Goal: Information Seeking & Learning: Learn about a topic

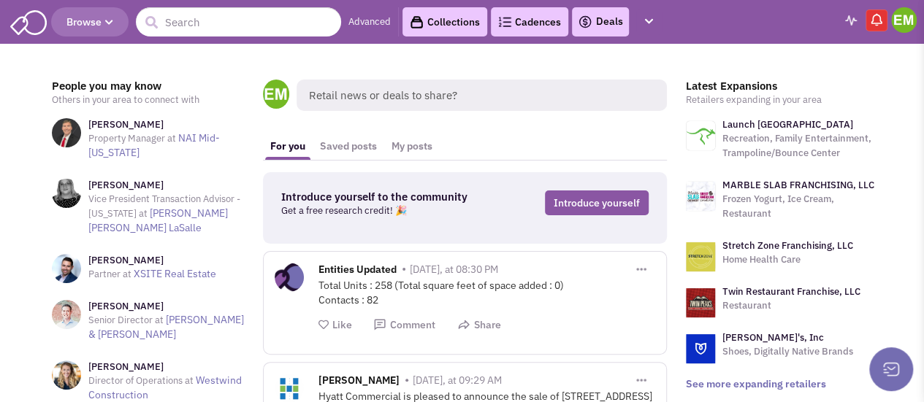
click at [118, 24] on button "Browse" at bounding box center [89, 21] width 77 height 29
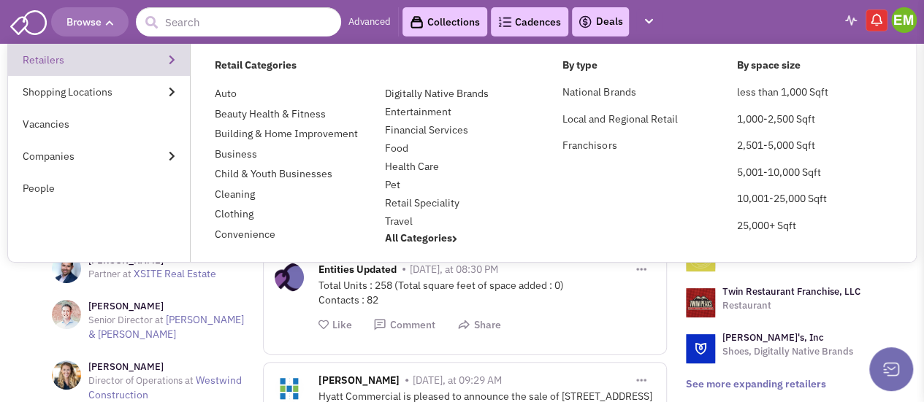
click at [159, 65] on link "Retailers" at bounding box center [99, 60] width 182 height 32
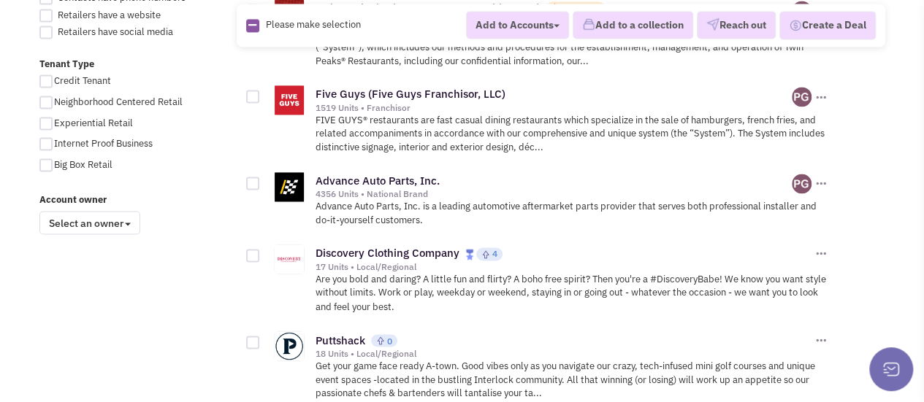
scroll to position [1095, 0]
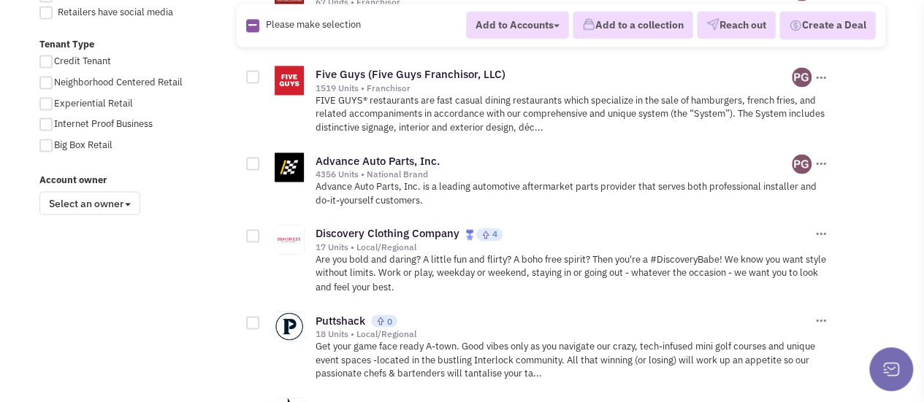
click at [130, 204] on span at bounding box center [128, 204] width 6 height 3
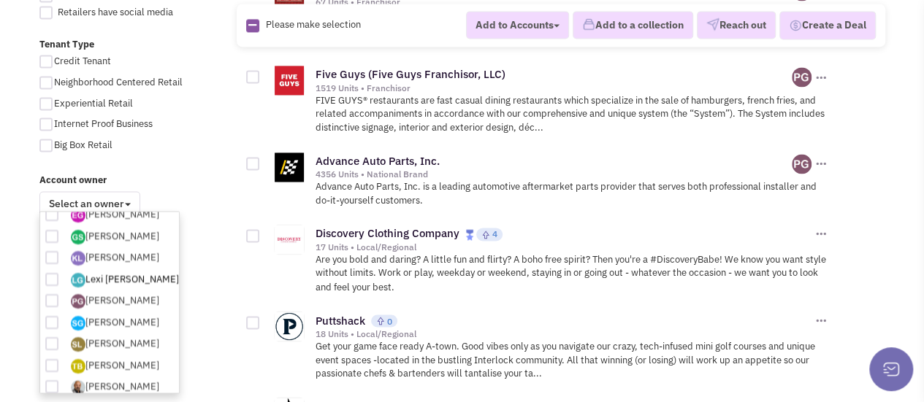
scroll to position [164, 0]
click at [197, 239] on div "All Retailers Auto 735 Beauty Health & Fitness 3,391 Building & Home Improvemen…" at bounding box center [462, 232] width 865 height 2390
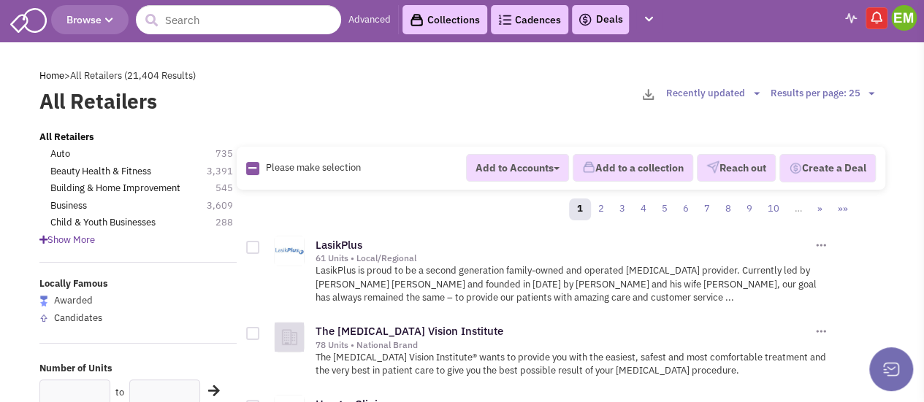
scroll to position [0, 0]
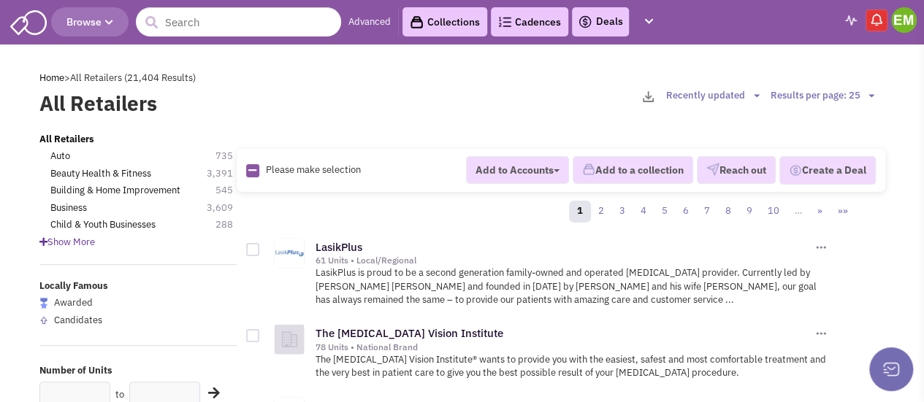
click at [107, 17] on span "Browse" at bounding box center [89, 21] width 47 height 13
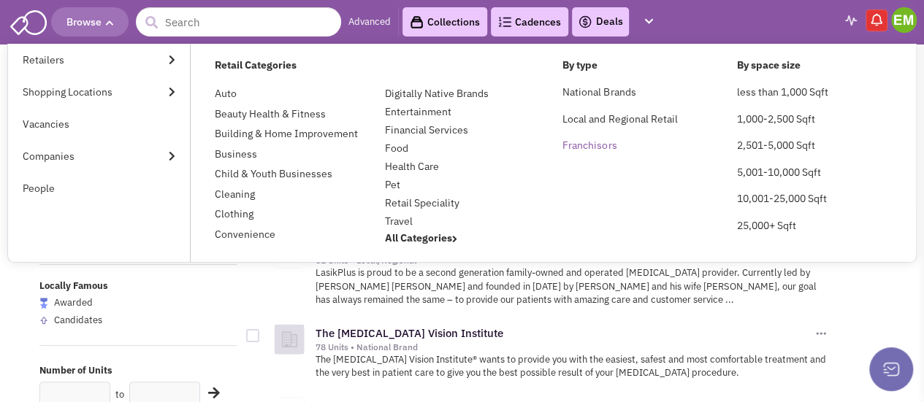
click at [592, 148] on link "Franchisors" at bounding box center [589, 145] width 54 height 13
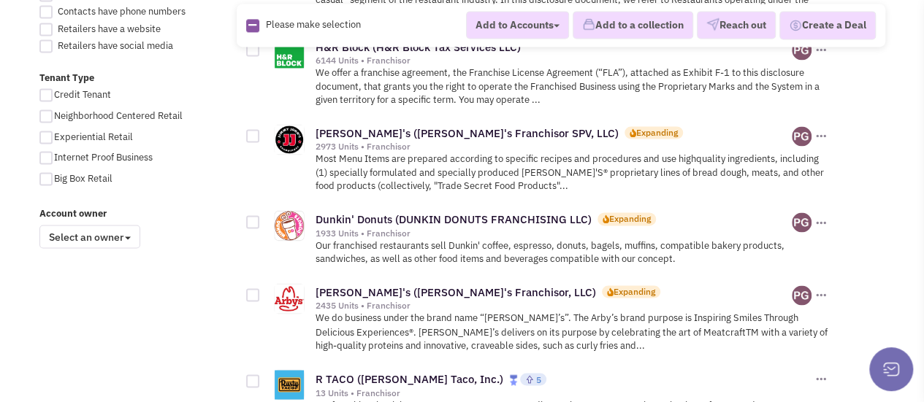
scroll to position [1095, 0]
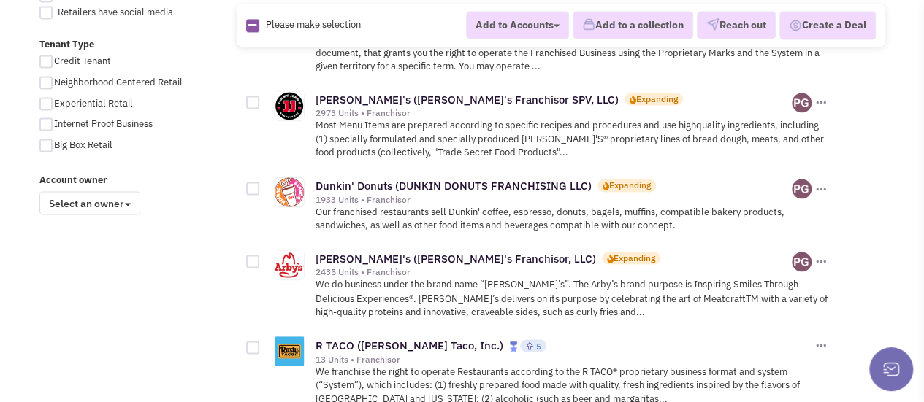
click at [130, 204] on span at bounding box center [128, 204] width 6 height 3
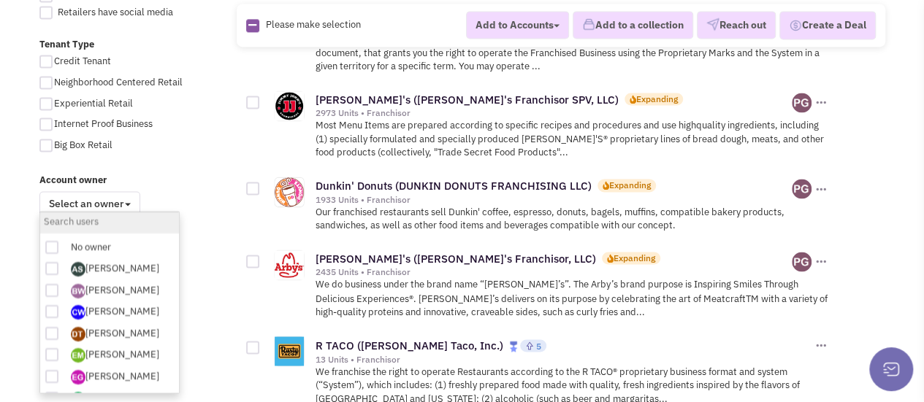
click at [130, 204] on span at bounding box center [128, 204] width 6 height 3
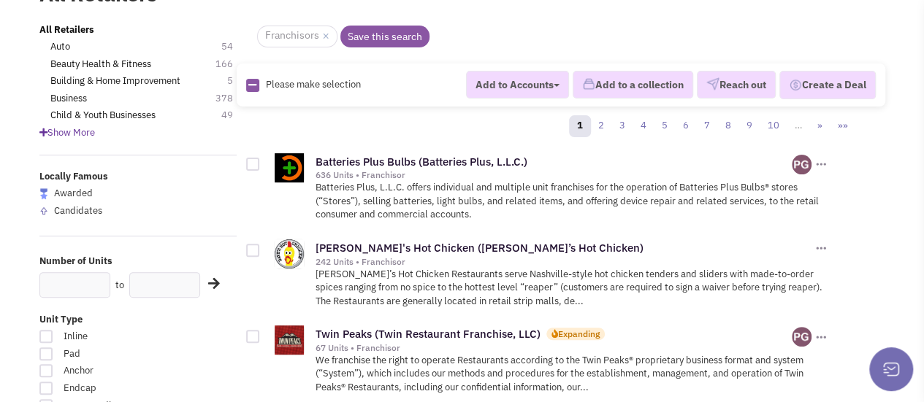
scroll to position [0, 0]
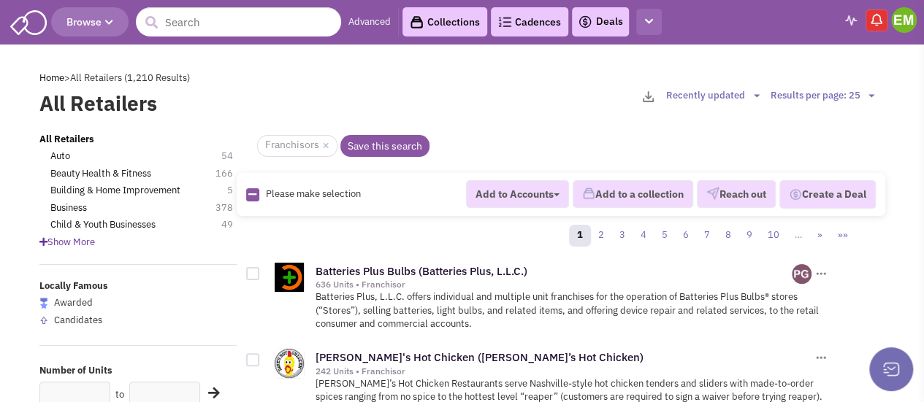
click at [654, 14] on button "button" at bounding box center [649, 22] width 26 height 27
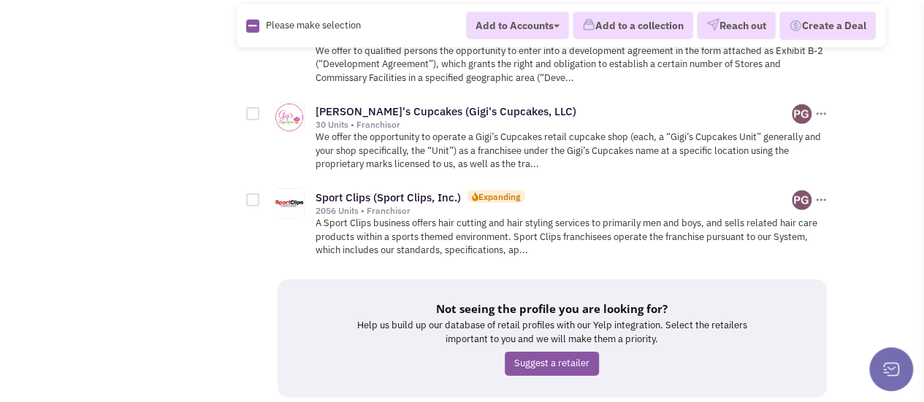
scroll to position [2154, 0]
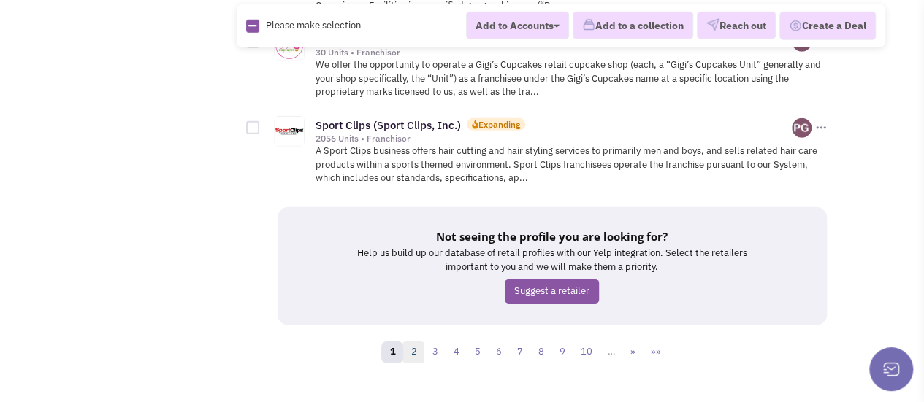
click at [423, 342] on link "2" at bounding box center [413, 353] width 22 height 22
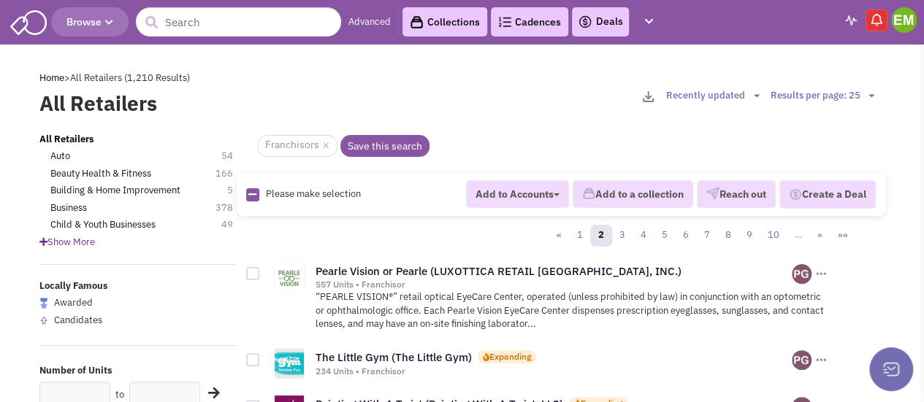
click at [71, 248] on div "Show More" at bounding box center [138, 243] width 216 height 14
click at [74, 245] on span "Show More" at bounding box center [67, 242] width 56 height 12
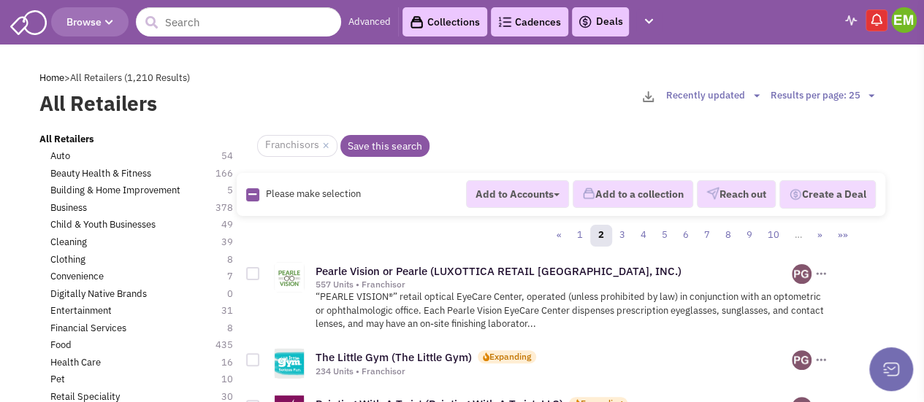
click at [365, 22] on link "Advanced" at bounding box center [369, 22] width 42 height 14
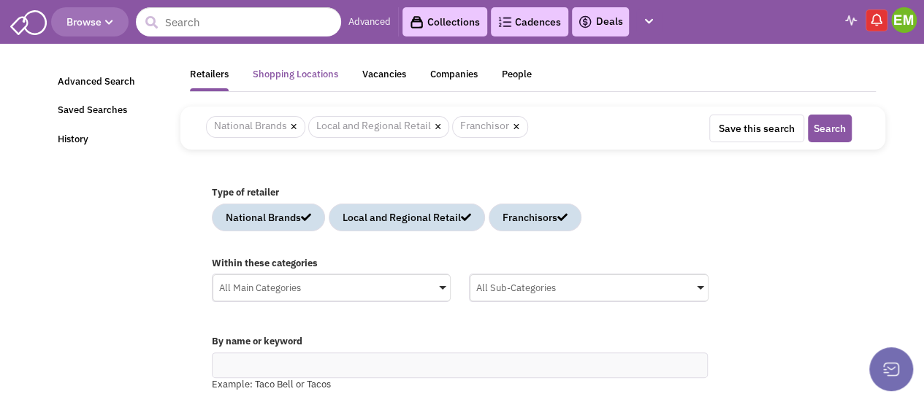
click at [312, 77] on div "Shopping Locations" at bounding box center [295, 77] width 85 height 18
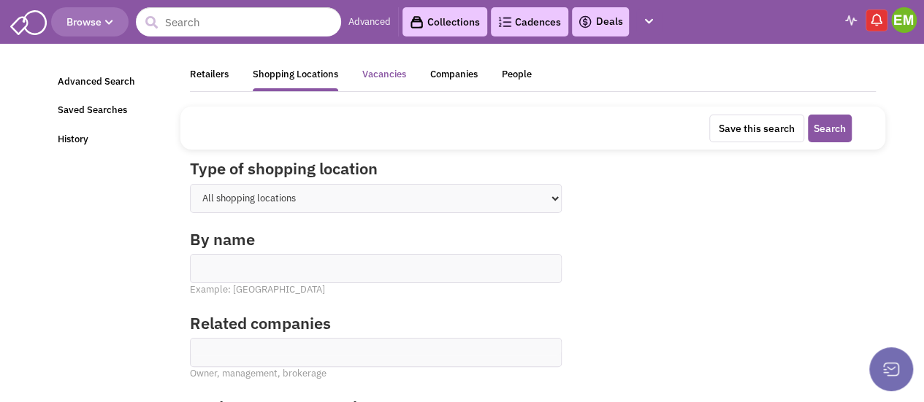
click at [364, 78] on div "Vacancies" at bounding box center [384, 77] width 44 height 18
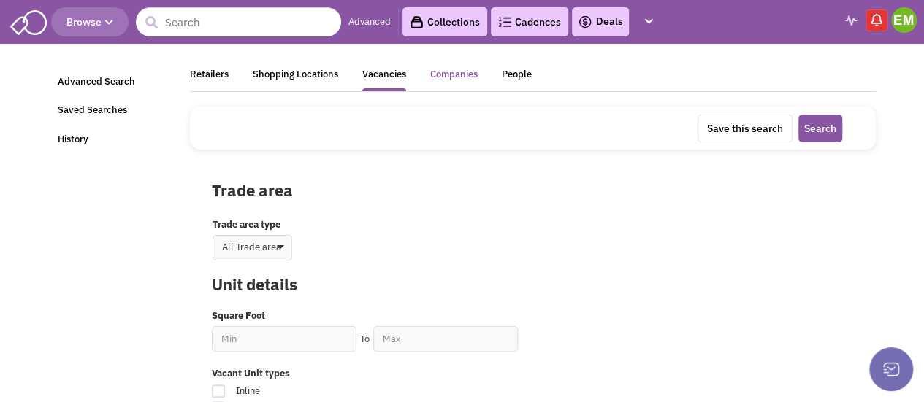
click at [430, 78] on div "Companies" at bounding box center [453, 77] width 47 height 18
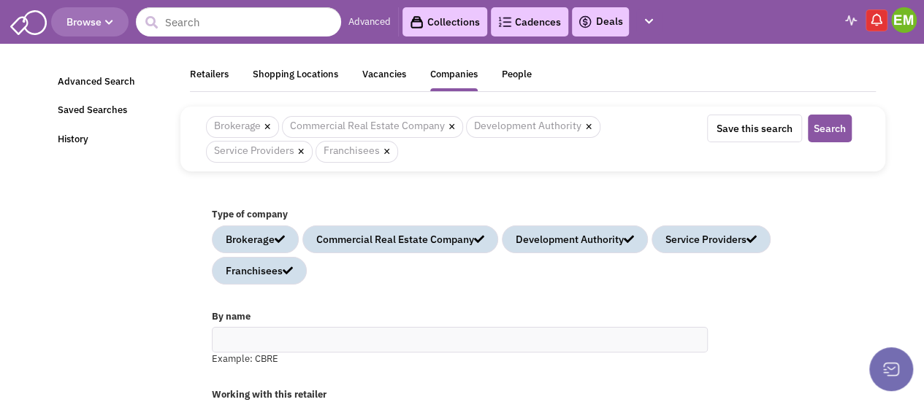
click at [532, 74] on div "Retailers Shopping Locations Vacancies Companies People" at bounding box center [533, 80] width 686 height 25
click at [513, 75] on div "People" at bounding box center [517, 77] width 30 height 18
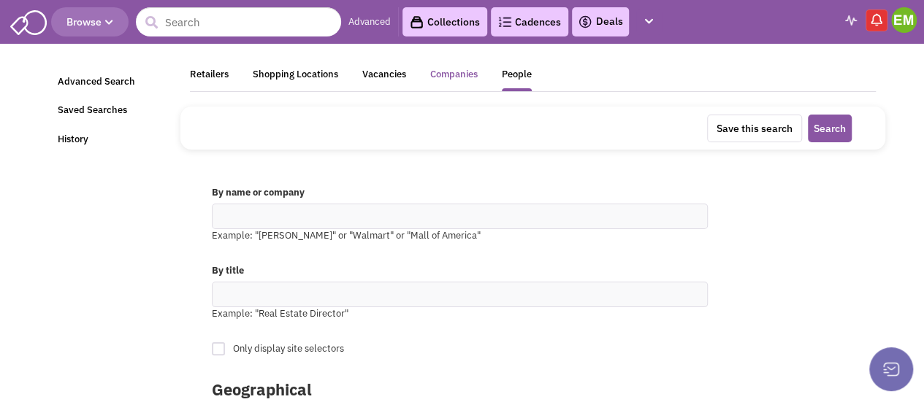
click at [446, 75] on div "Companies" at bounding box center [453, 77] width 47 height 18
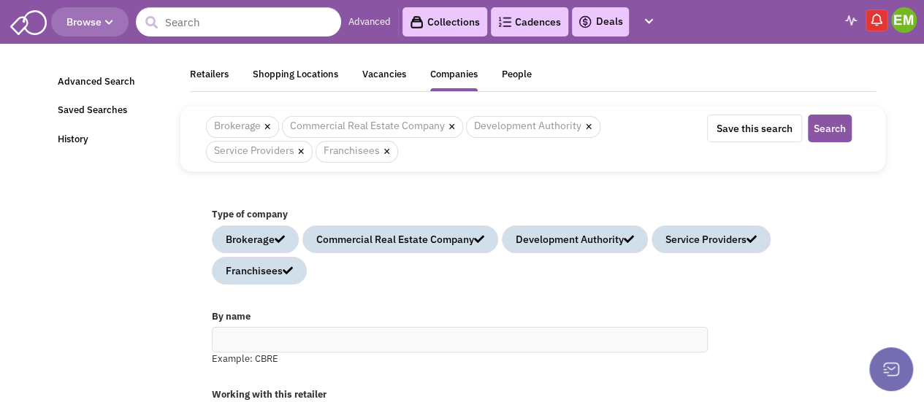
click at [358, 79] on div "Retailers Shopping Locations Vacancies Companies People" at bounding box center [533, 80] width 686 height 25
click at [371, 74] on div "Vacancies" at bounding box center [384, 77] width 44 height 18
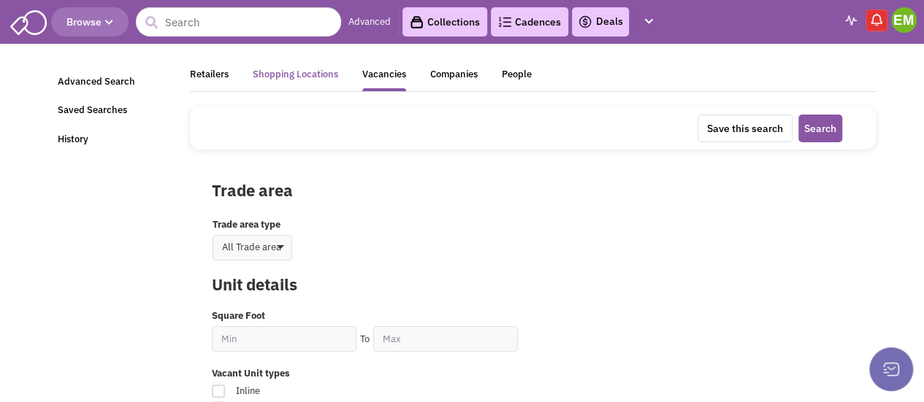
click at [315, 73] on div "Shopping Locations" at bounding box center [295, 77] width 85 height 18
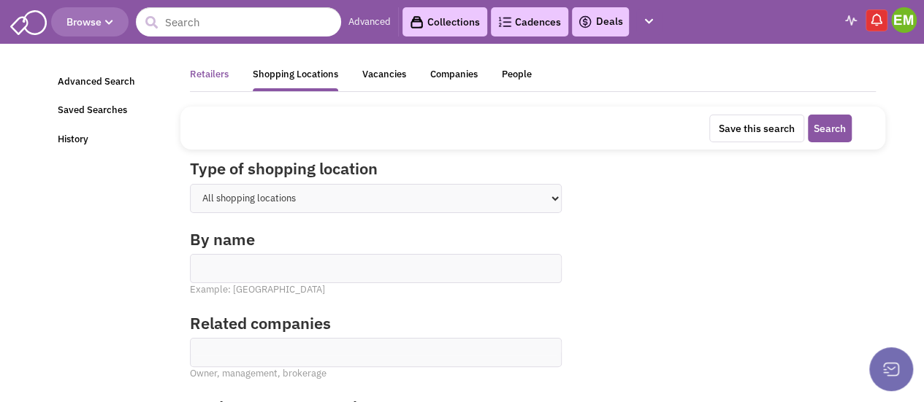
click at [216, 69] on div "Retailers" at bounding box center [209, 77] width 39 height 18
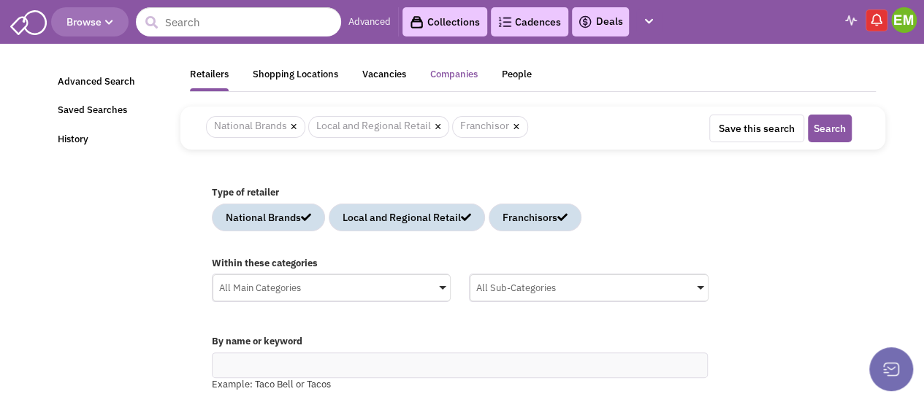
click at [454, 72] on div "Companies" at bounding box center [453, 77] width 47 height 18
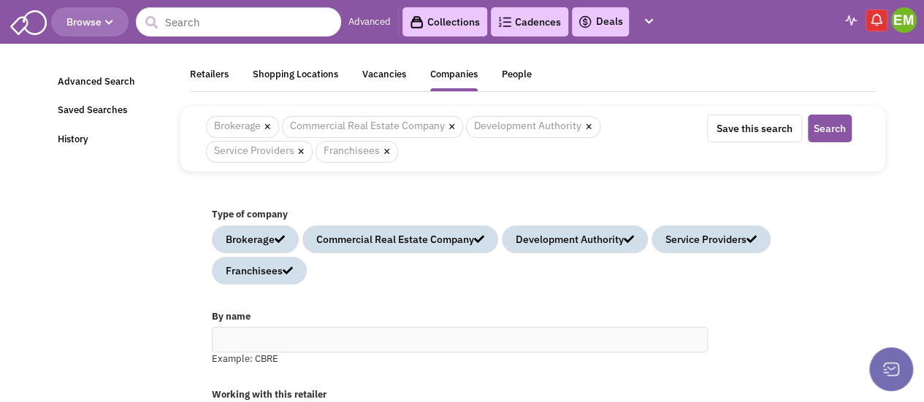
click at [230, 72] on div "Retailers Shopping Locations Vacancies Companies People" at bounding box center [533, 80] width 686 height 25
click at [218, 74] on div "Retailers" at bounding box center [209, 77] width 39 height 18
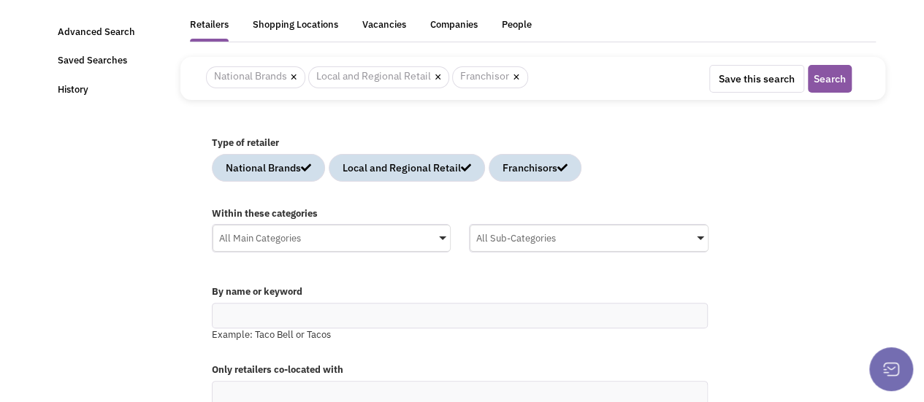
scroll to position [73, 0]
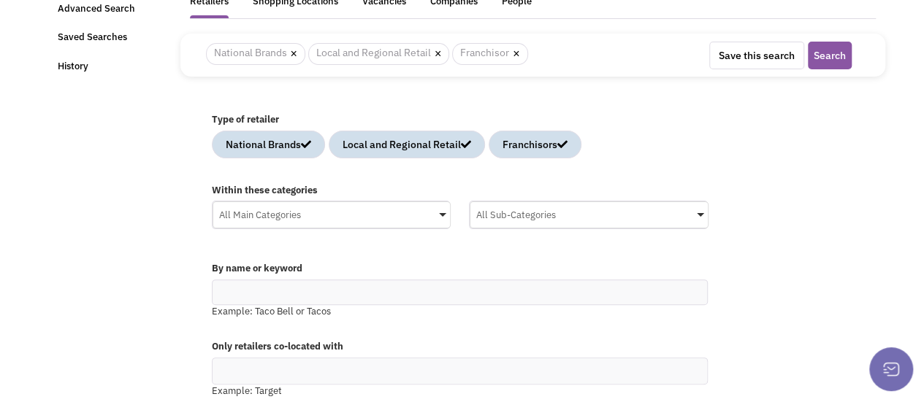
click at [420, 208] on div "All Main Categories" at bounding box center [331, 213] width 237 height 22
click at [0, 0] on input "All Main Categories No results found Main Category Select All Auto Beauty Healt…" at bounding box center [0, 0] width 0 height 0
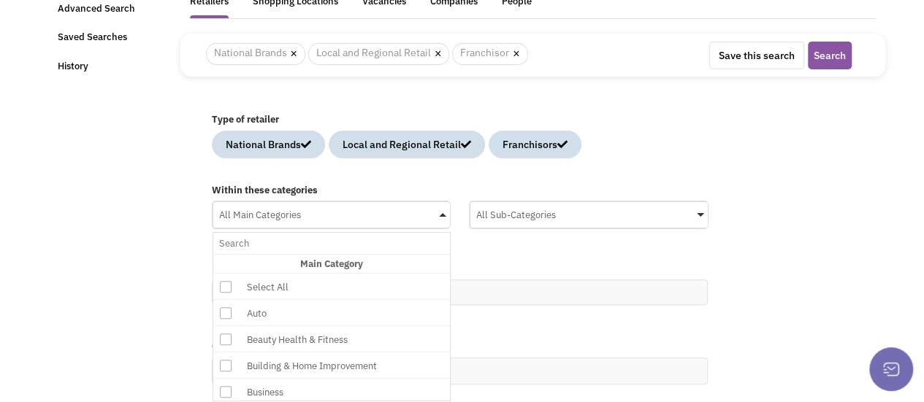
click at [305, 274] on div "Select All" at bounding box center [347, 287] width 269 height 26
click at [305, 254] on input "All Main Categories No results found Main Category Select All Auto Beauty Healt…" at bounding box center [332, 243] width 226 height 21
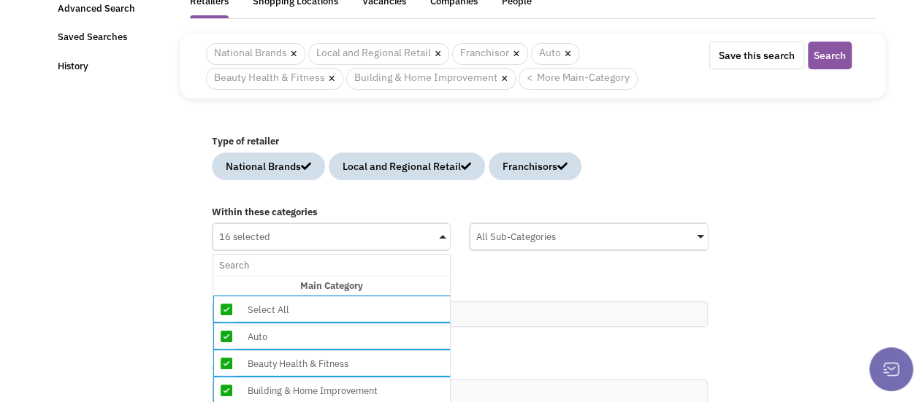
click at [498, 200] on div "Within these categories 16 selected No results found Main Category Select All A…" at bounding box center [532, 236] width 661 height 75
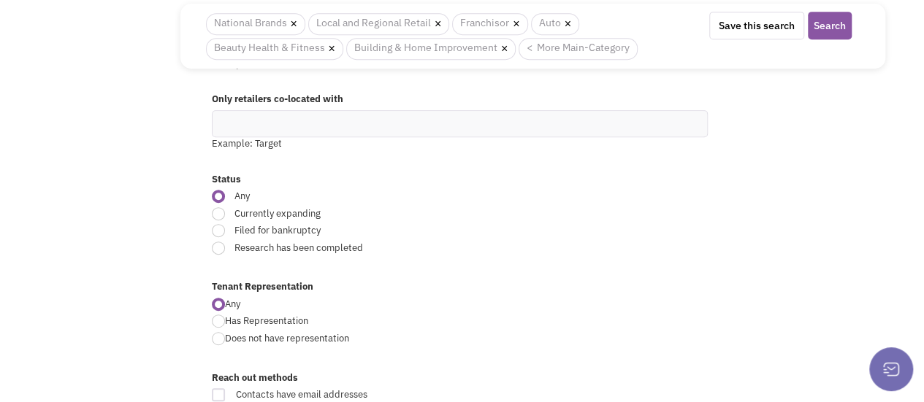
scroll to position [365, 0]
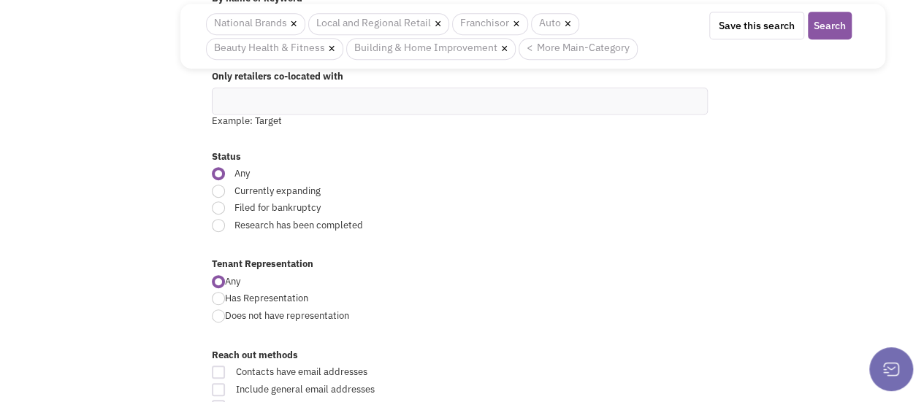
click at [256, 109] on ul at bounding box center [460, 101] width 494 height 26
click at [0, 0] on select at bounding box center [0, 0] width 0 height 0
click at [296, 167] on span "Any" at bounding box center [384, 174] width 318 height 14
click at [543, 170] on input "Any" at bounding box center [547, 174] width 9 height 9
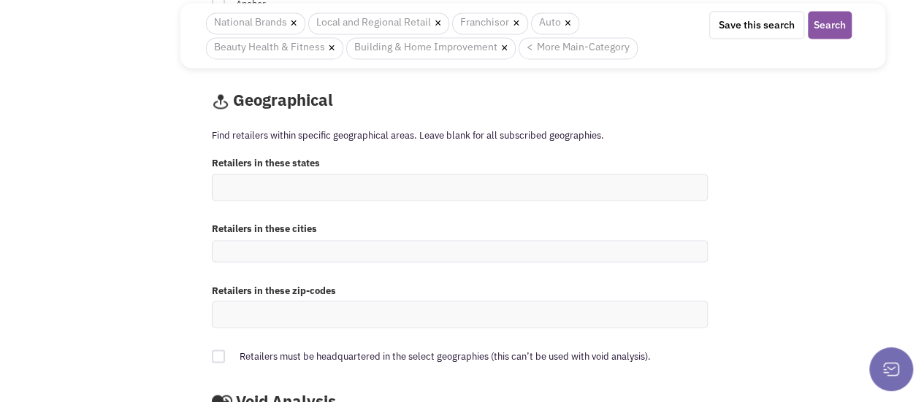
scroll to position [1168, 0]
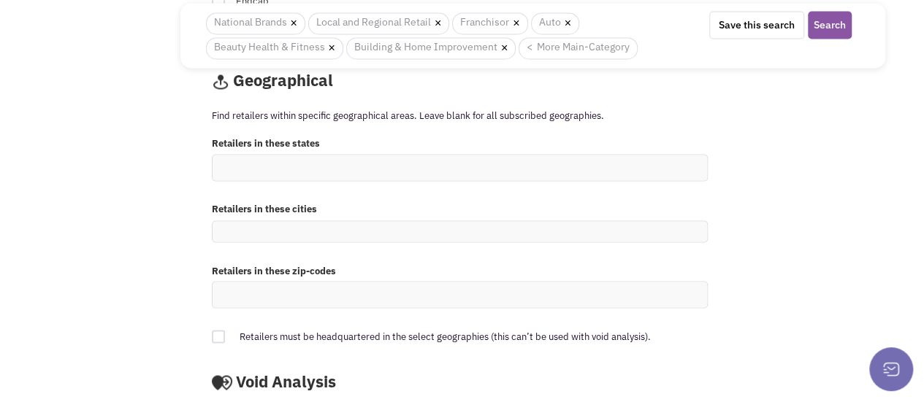
click at [267, 167] on ul at bounding box center [460, 168] width 494 height 26
click at [0, 0] on select at bounding box center [0, 0] width 0 height 0
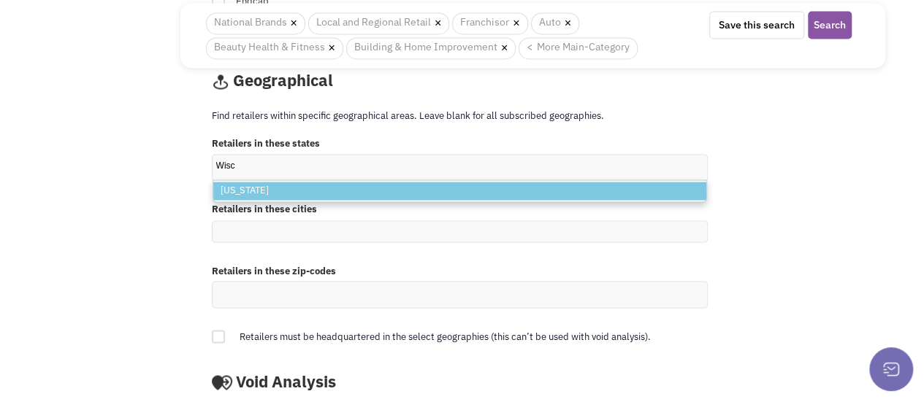
type input "Wisco"
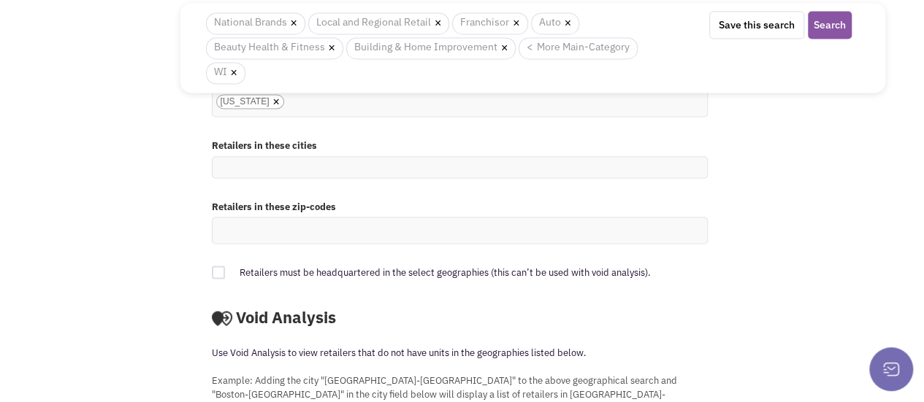
scroll to position [1258, 0]
click at [833, 29] on button "Search" at bounding box center [830, 26] width 44 height 28
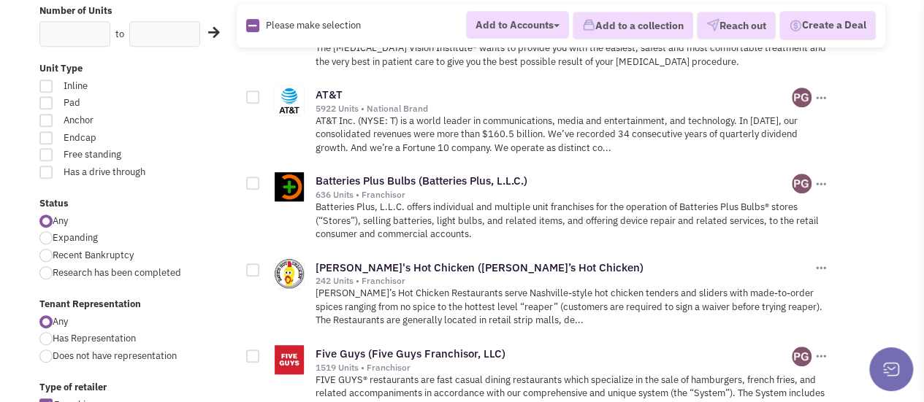
scroll to position [365, 0]
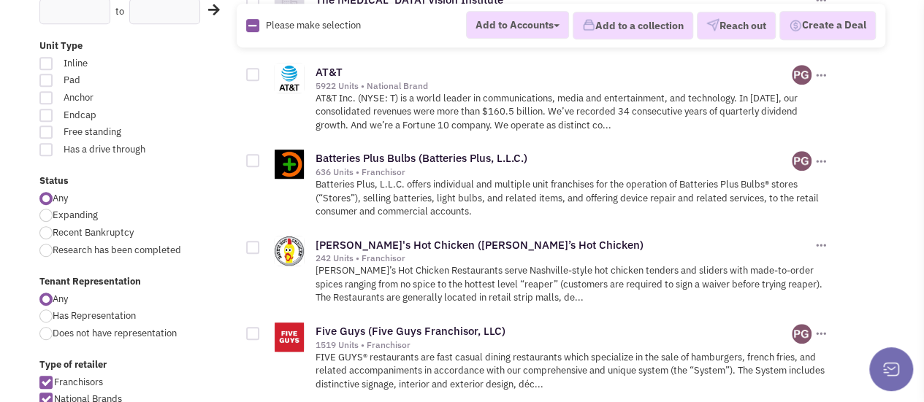
click at [88, 331] on span "Does not have representation" at bounding box center [115, 333] width 124 height 12
click at [62, 331] on input "Does not have representation" at bounding box center [57, 334] width 9 height 9
radio input "true"
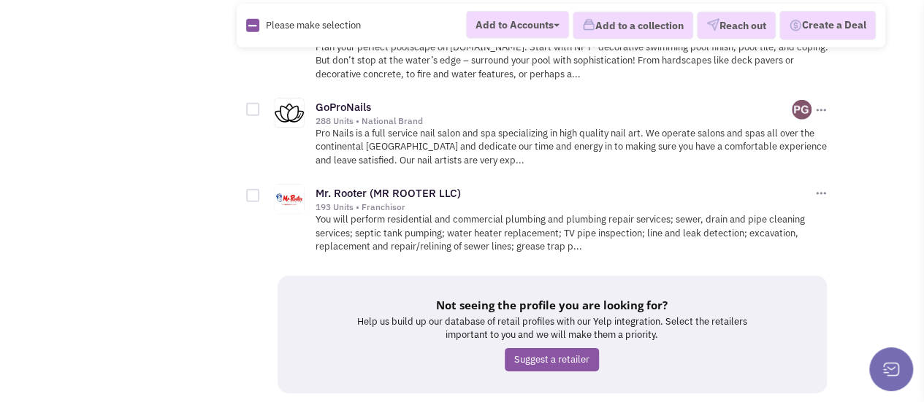
scroll to position [2118, 0]
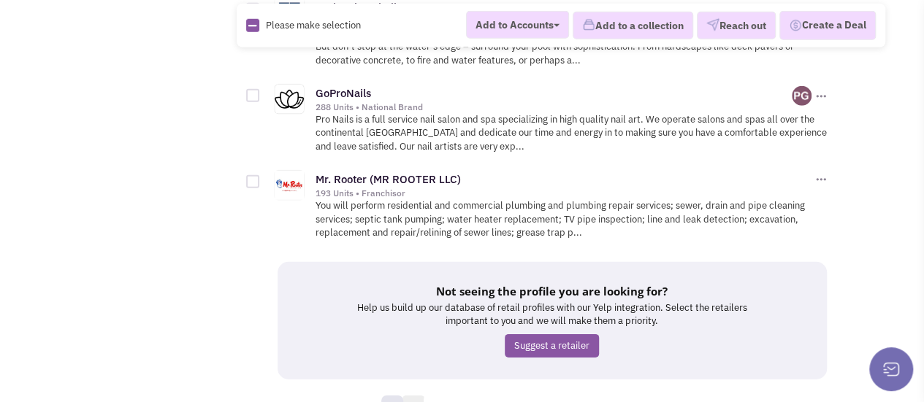
click at [411, 396] on link "2" at bounding box center [413, 407] width 22 height 22
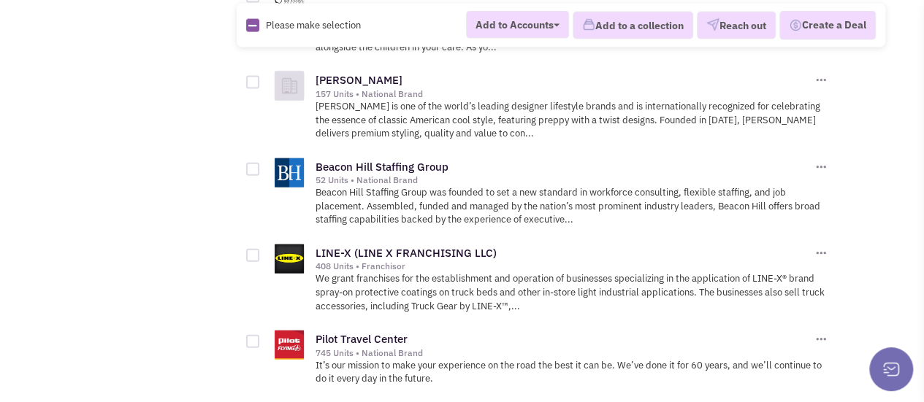
scroll to position [1607, 0]
